Goal: Task Accomplishment & Management: Complete application form

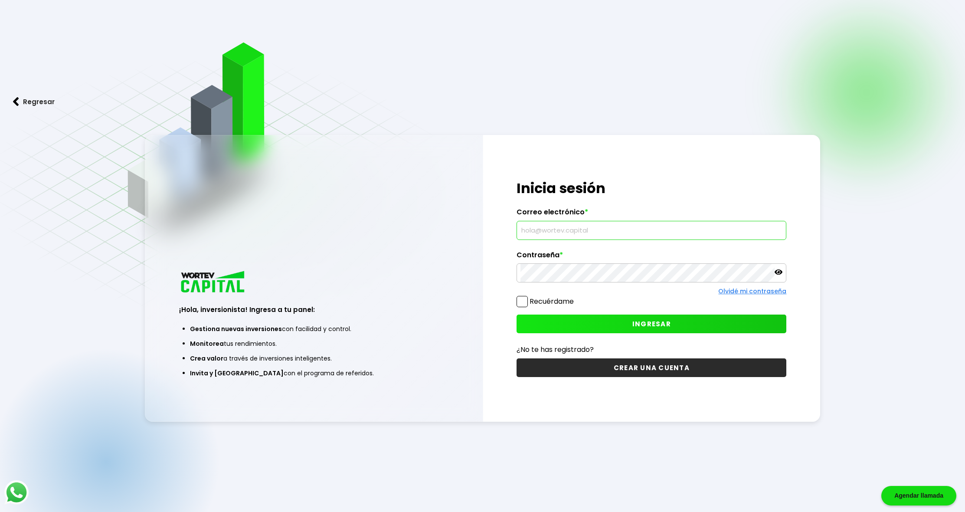
click at [778, 229] on input "text" at bounding box center [651, 230] width 262 height 18
click at [568, 235] on input "text" at bounding box center [651, 230] width 262 height 18
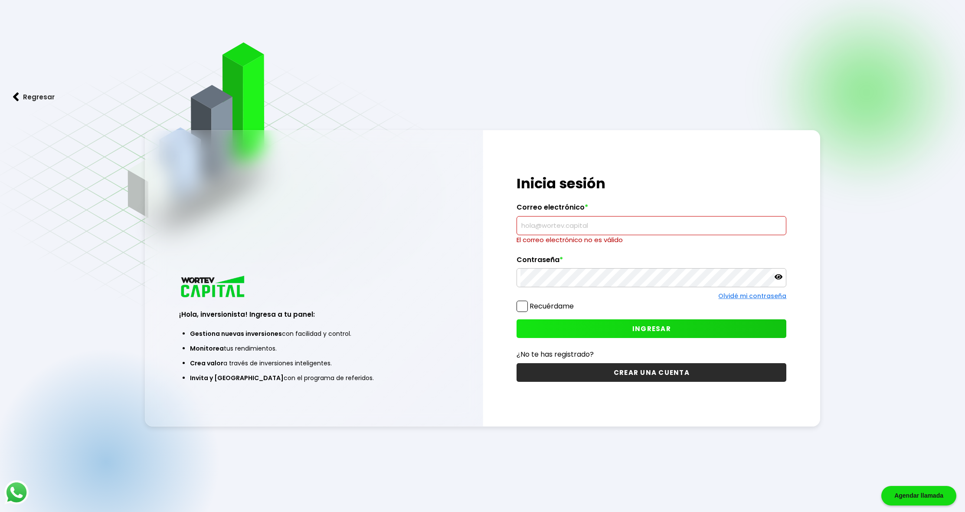
click at [26, 99] on button "Regresar" at bounding box center [34, 96] width 68 height 23
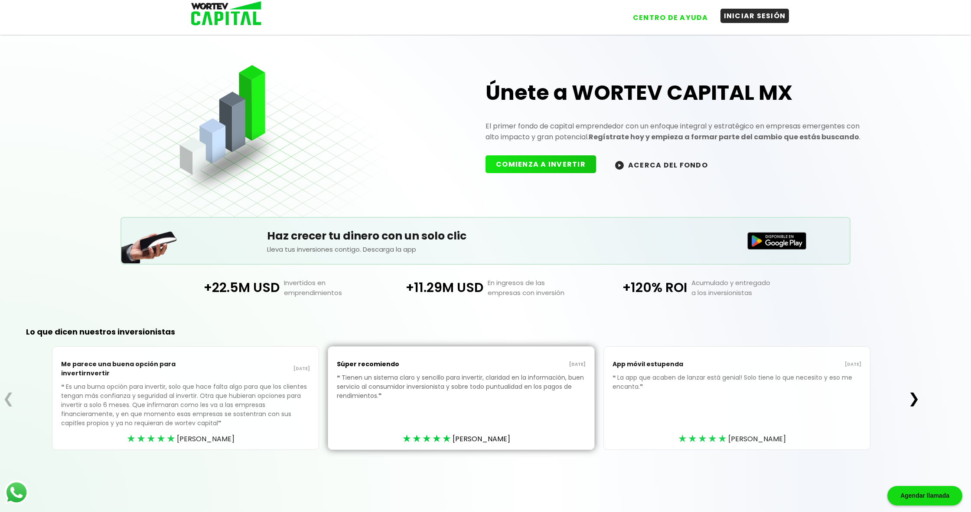
click at [742, 15] on button "INICIAR SESIÓN" at bounding box center [755, 16] width 69 height 14
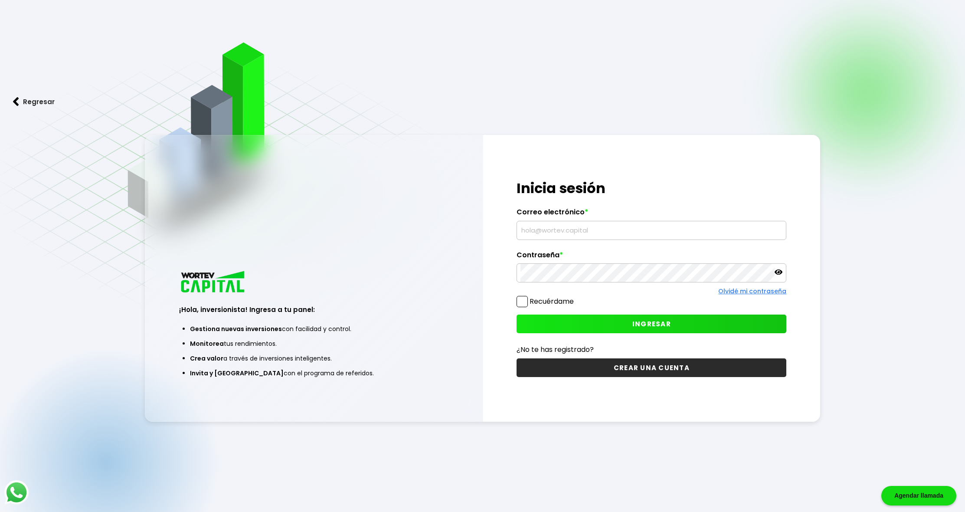
click at [643, 366] on button "CREAR UNA CUENTA" at bounding box center [652, 367] width 270 height 19
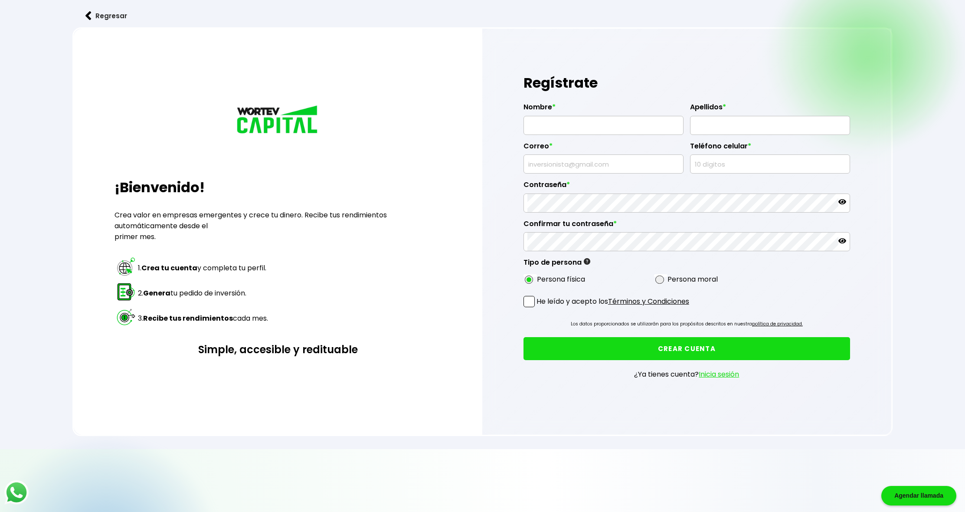
radio input "true"
type input "[PERSON_NAME]"
type input "[EMAIL_ADDRESS][DOMAIN_NAME]"
click at [715, 164] on input "text" at bounding box center [770, 164] width 152 height 18
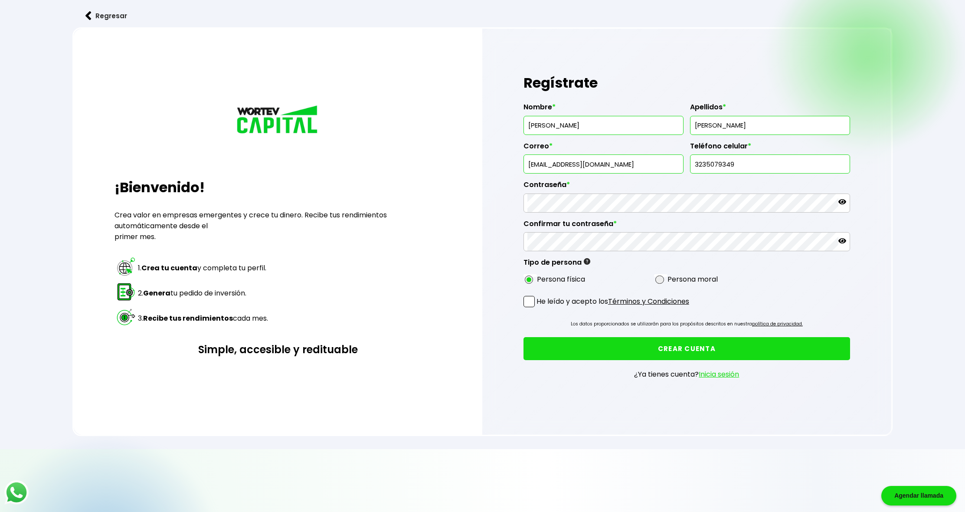
type input "3235079349"
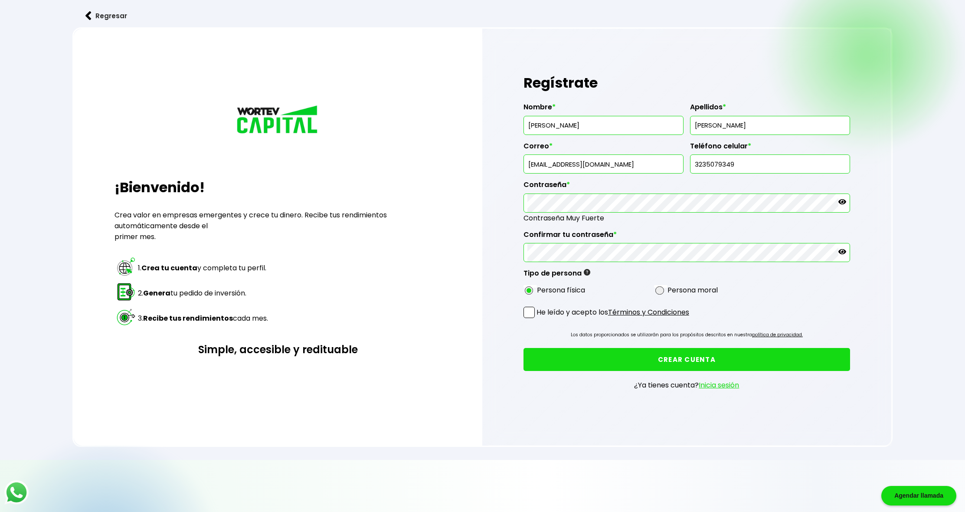
click at [513, 279] on div "Regístrate Nombre * [PERSON_NAME] * [PERSON_NAME] * [EMAIL_ADDRESS][DOMAIN_NAME…" at bounding box center [686, 237] width 409 height 417
click at [533, 307] on span at bounding box center [528, 312] width 11 height 11
click at [538, 319] on input "He leído y acepto los Términos y Condiciones" at bounding box center [538, 319] width 0 height 0
click at [682, 348] on button "CREAR CUENTA" at bounding box center [686, 359] width 327 height 23
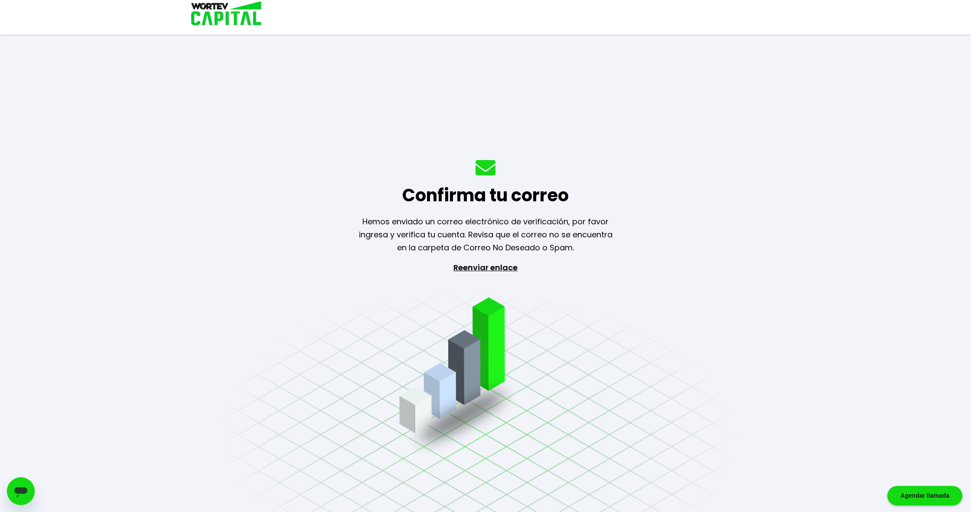
click at [488, 269] on p "Reenviar enlace" at bounding box center [486, 306] width 80 height 91
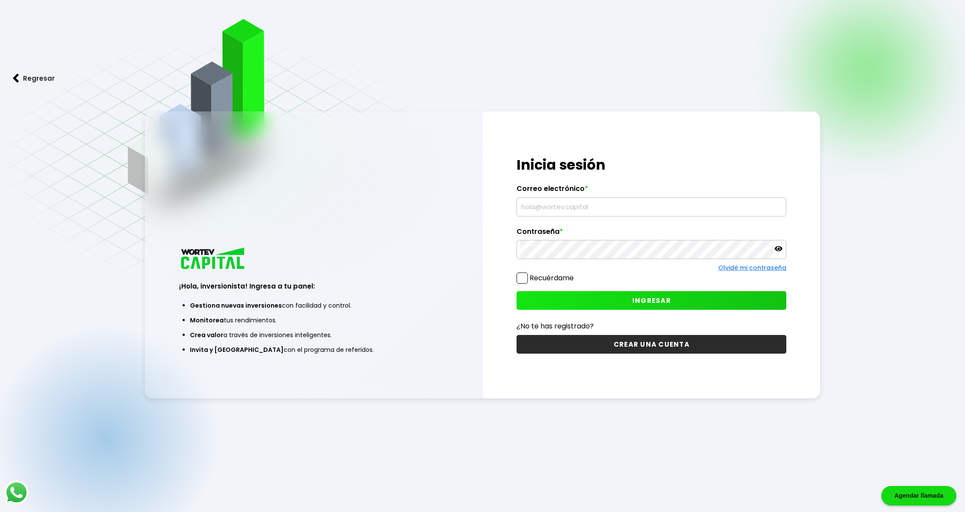
scroll to position [43, 0]
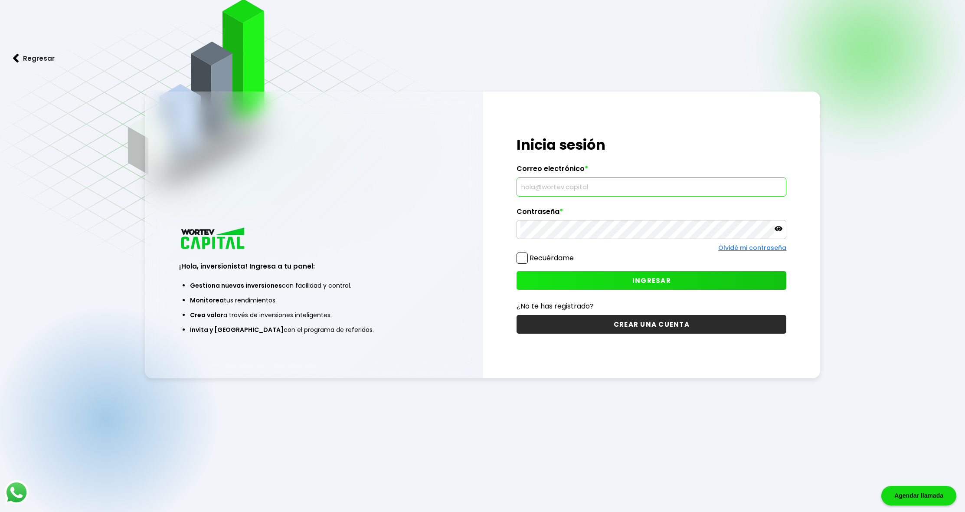
type input "[EMAIL_ADDRESS][DOMAIN_NAME]"
click at [621, 277] on button "INGRESAR" at bounding box center [652, 280] width 270 height 19
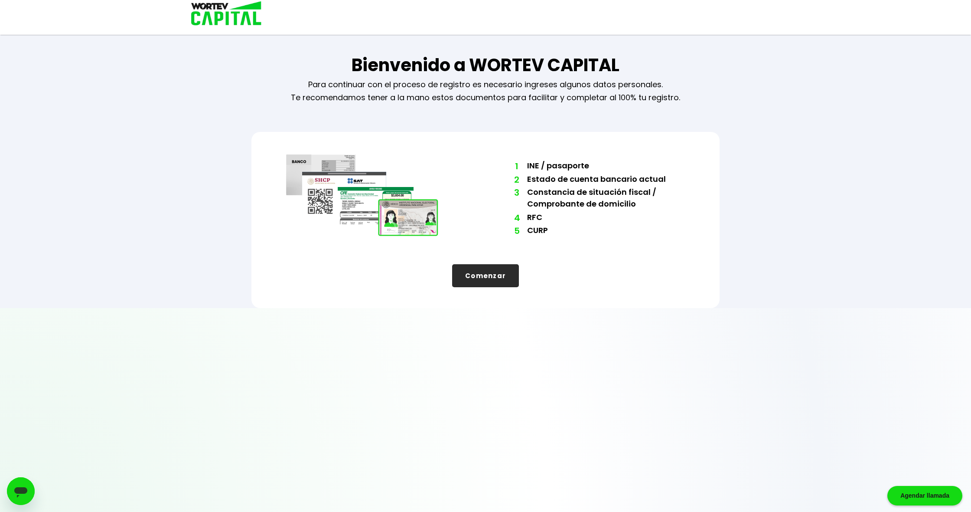
click at [487, 275] on button "Comenzar" at bounding box center [485, 275] width 67 height 23
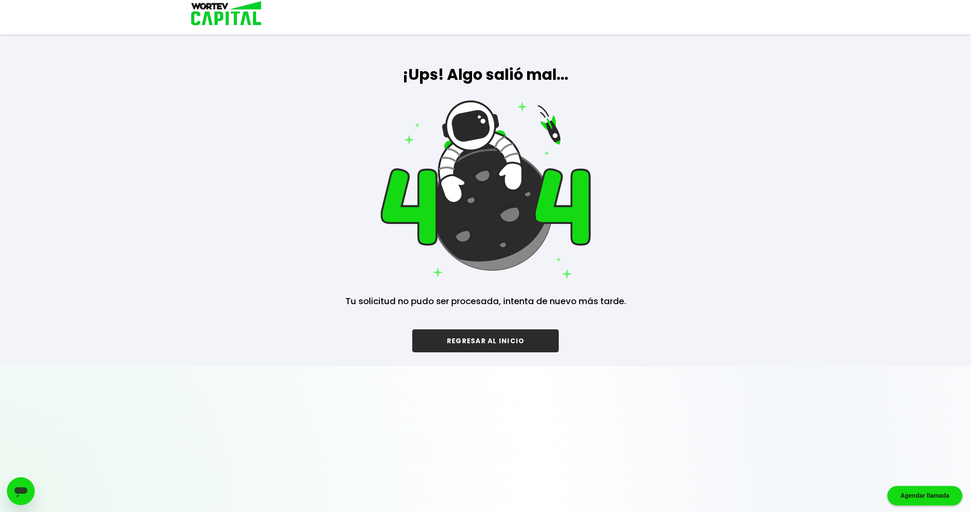
click at [476, 338] on button "REGRESAR AL INICIO" at bounding box center [485, 340] width 147 height 23
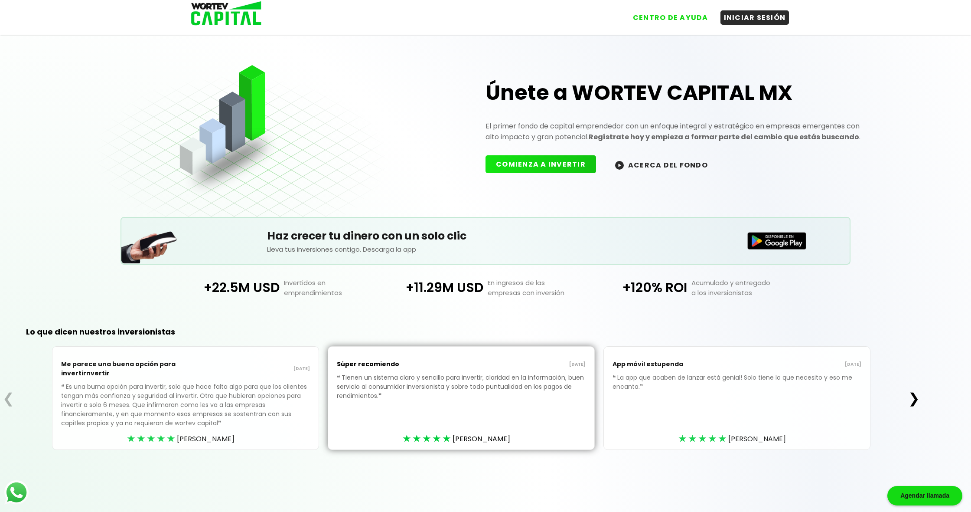
click at [646, 165] on button "ACERCA DEL FONDO" at bounding box center [662, 164] width 114 height 19
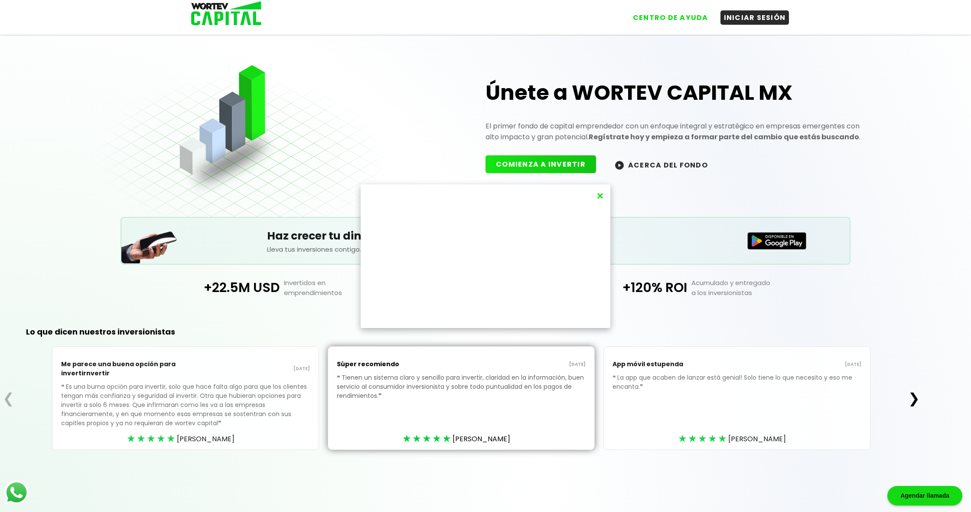
click at [681, 186] on div "×" at bounding box center [485, 256] width 971 height 512
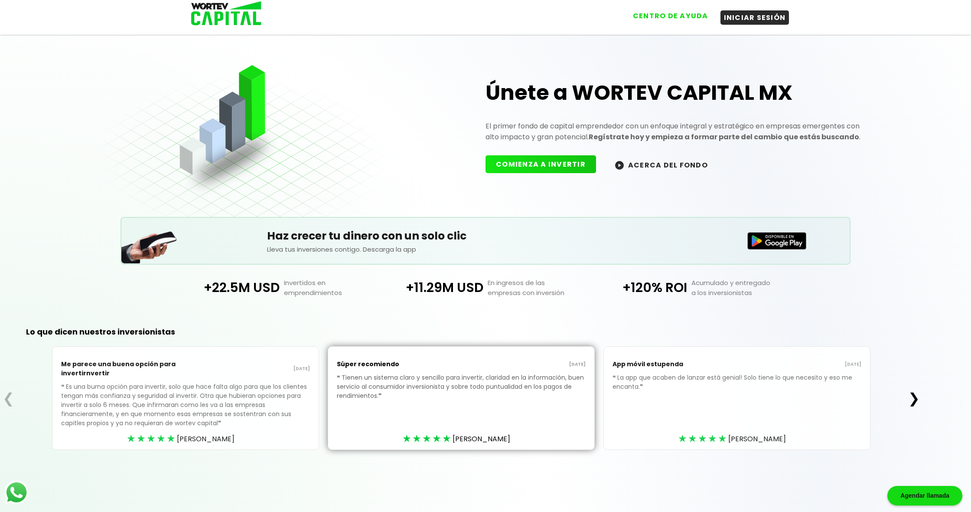
click at [672, 18] on button "CENTRO DE AYUDA" at bounding box center [671, 16] width 82 height 14
